Goal: Find specific page/section: Find specific page/section

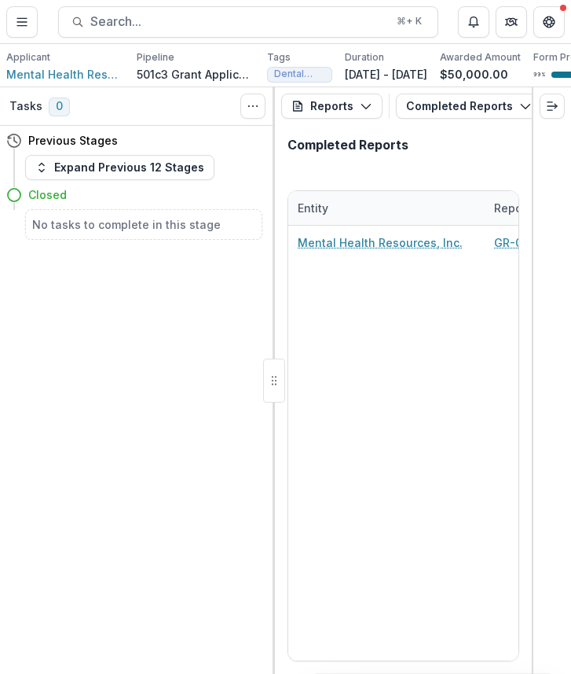
scroll to position [0, 169]
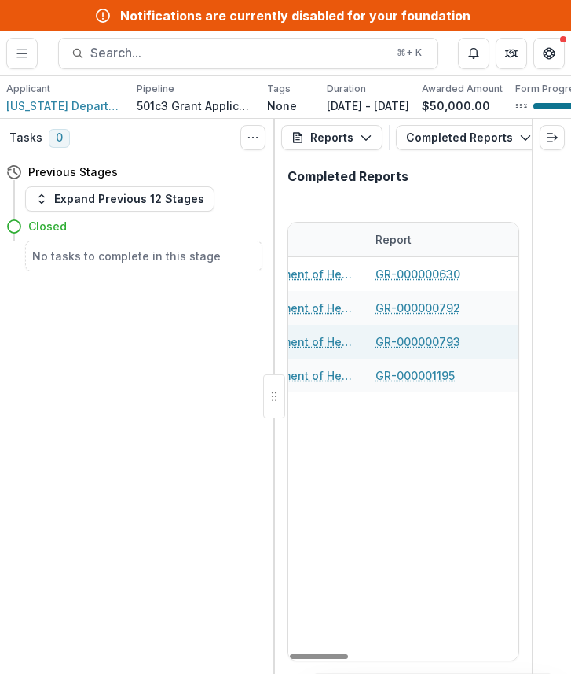
scroll to position [0, 130]
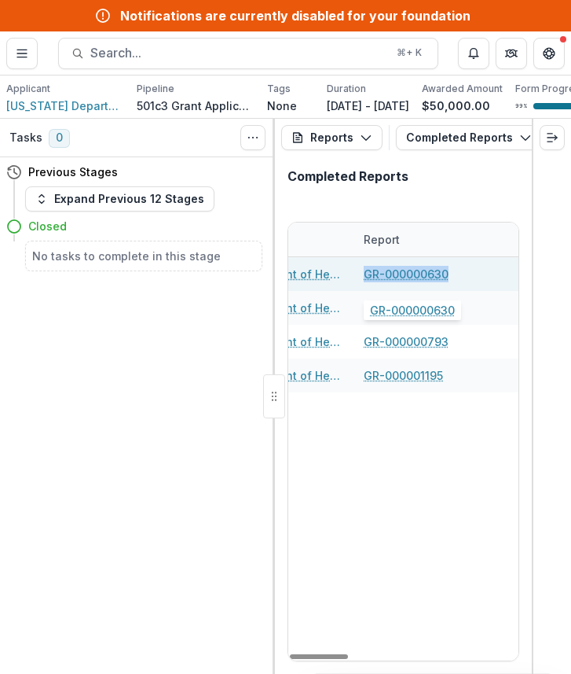
drag, startPoint x: 453, startPoint y: 279, endPoint x: 364, endPoint y: 278, distance: 88.8
click at [364, 278] on div "GR-000000630" at bounding box center [453, 274] width 178 height 34
copy link "GR-000000630"
